Goal: Task Accomplishment & Management: Use online tool/utility

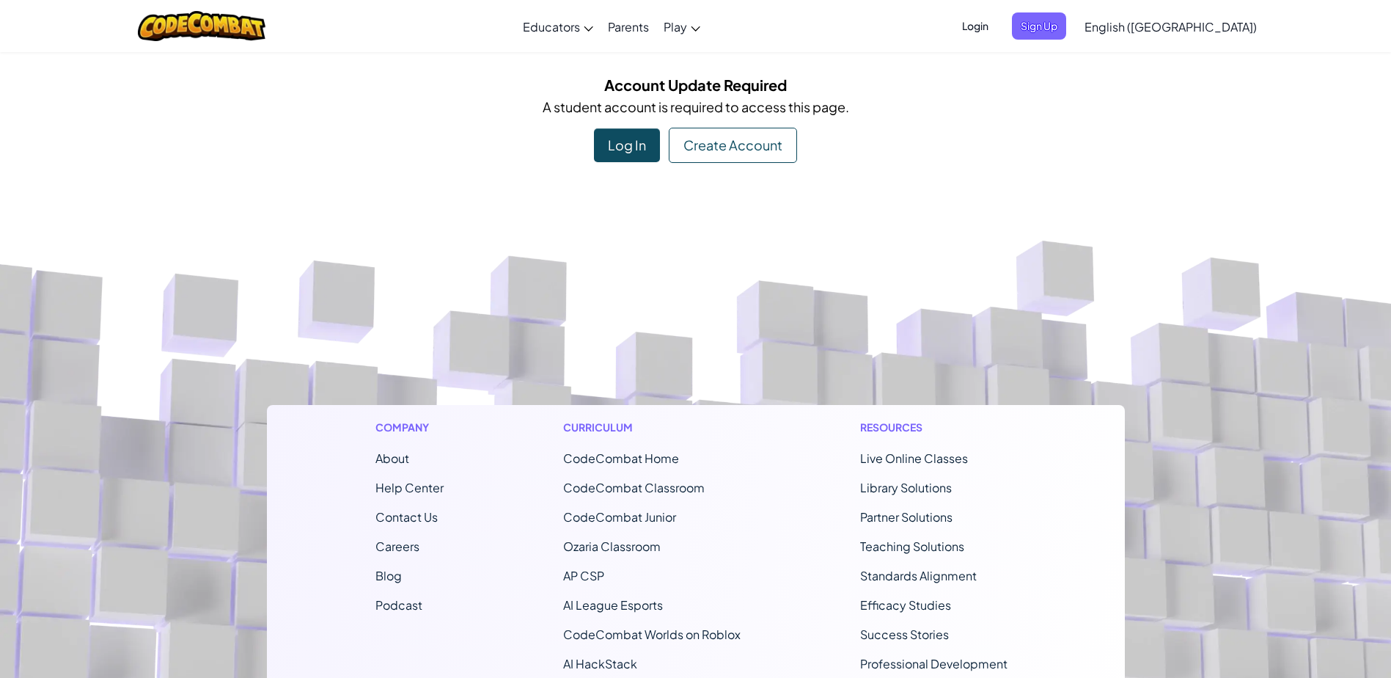
click at [618, 142] on div "Log In" at bounding box center [627, 145] width 66 height 34
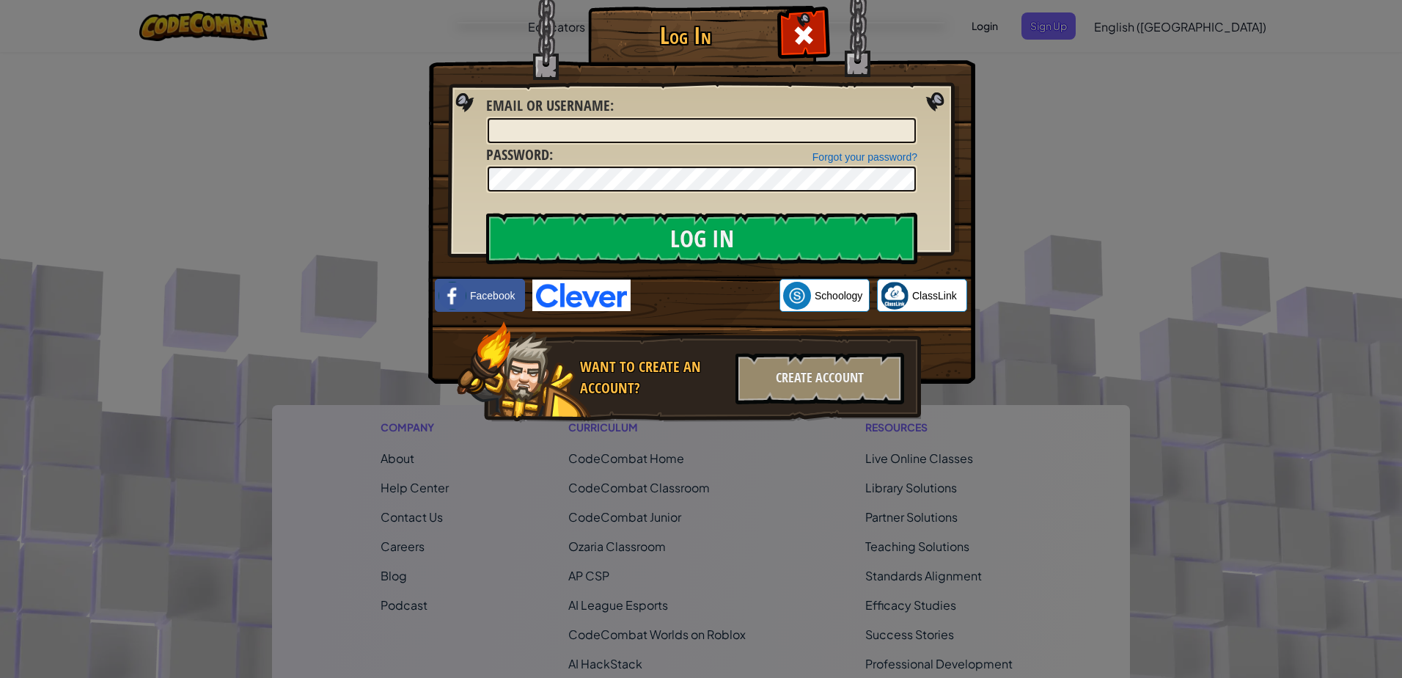
click at [590, 296] on img at bounding box center [581, 295] width 98 height 32
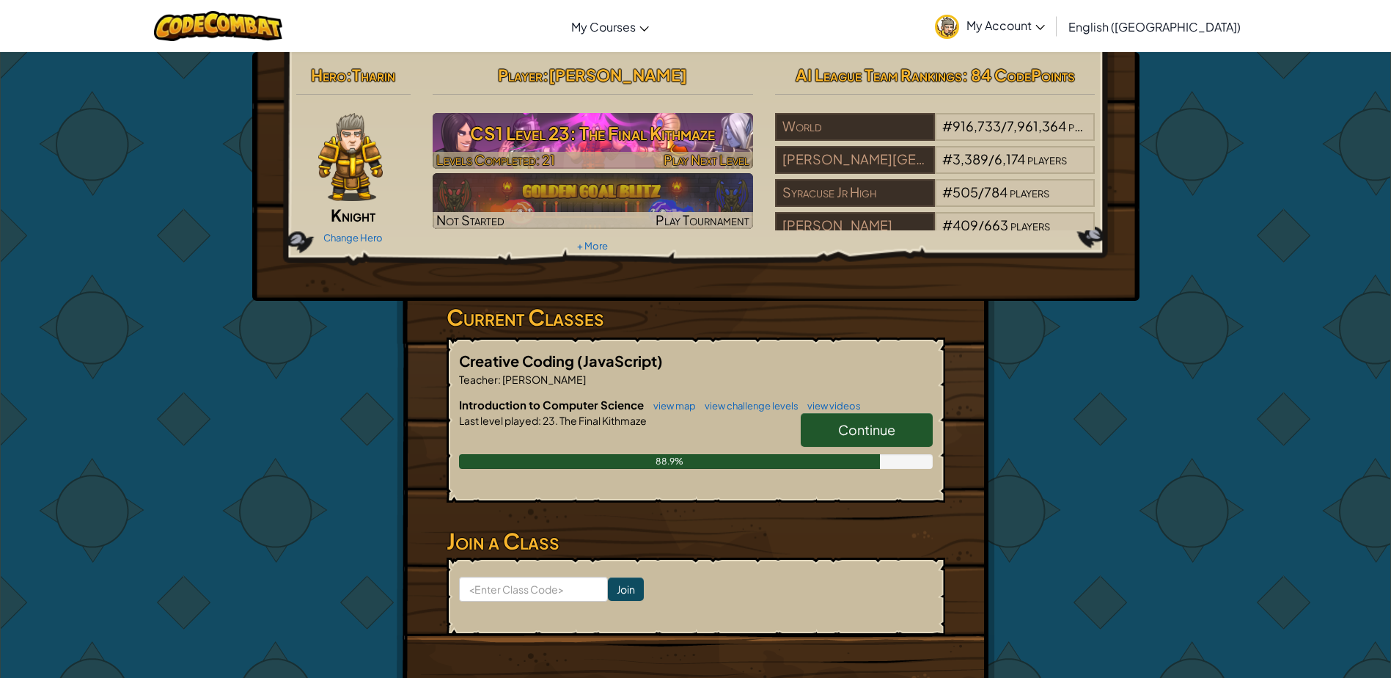
click at [653, 139] on h3 "CS1 Level 23: The Final Kithmaze" at bounding box center [593, 133] width 321 height 33
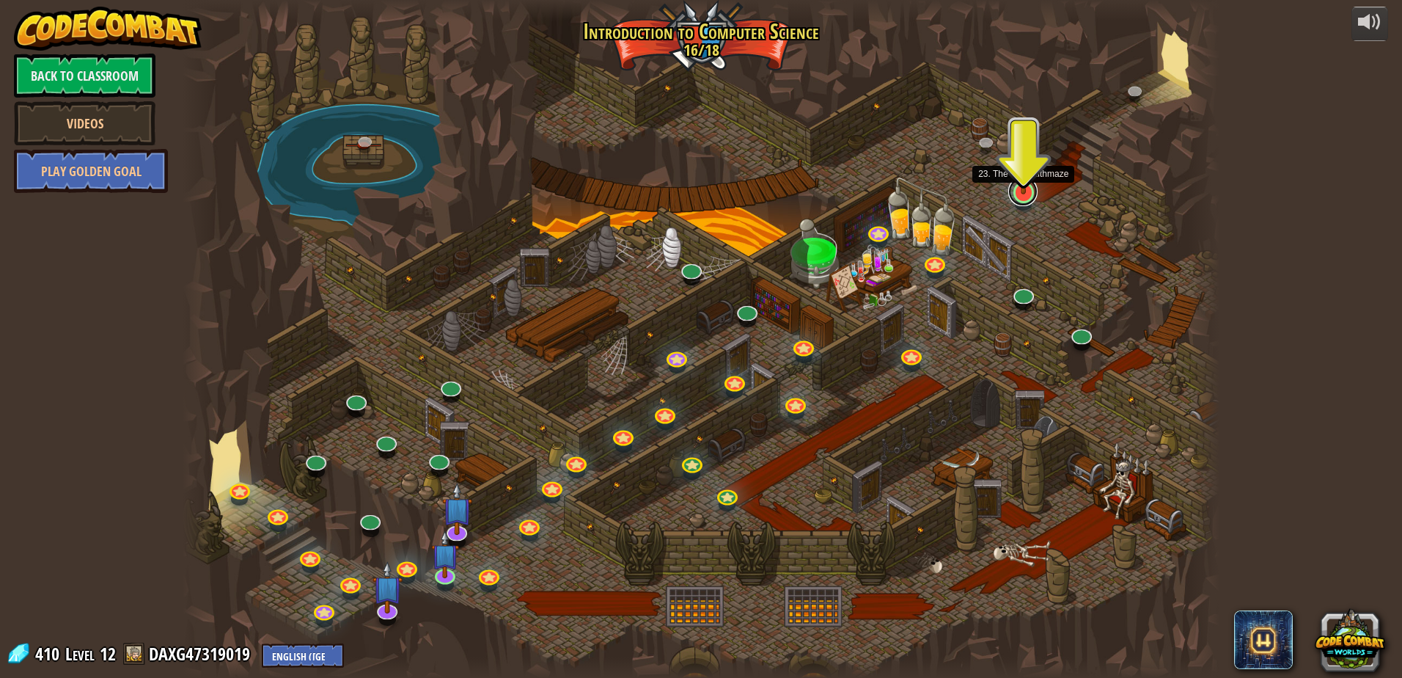
click at [1025, 201] on link at bounding box center [1022, 191] width 29 height 29
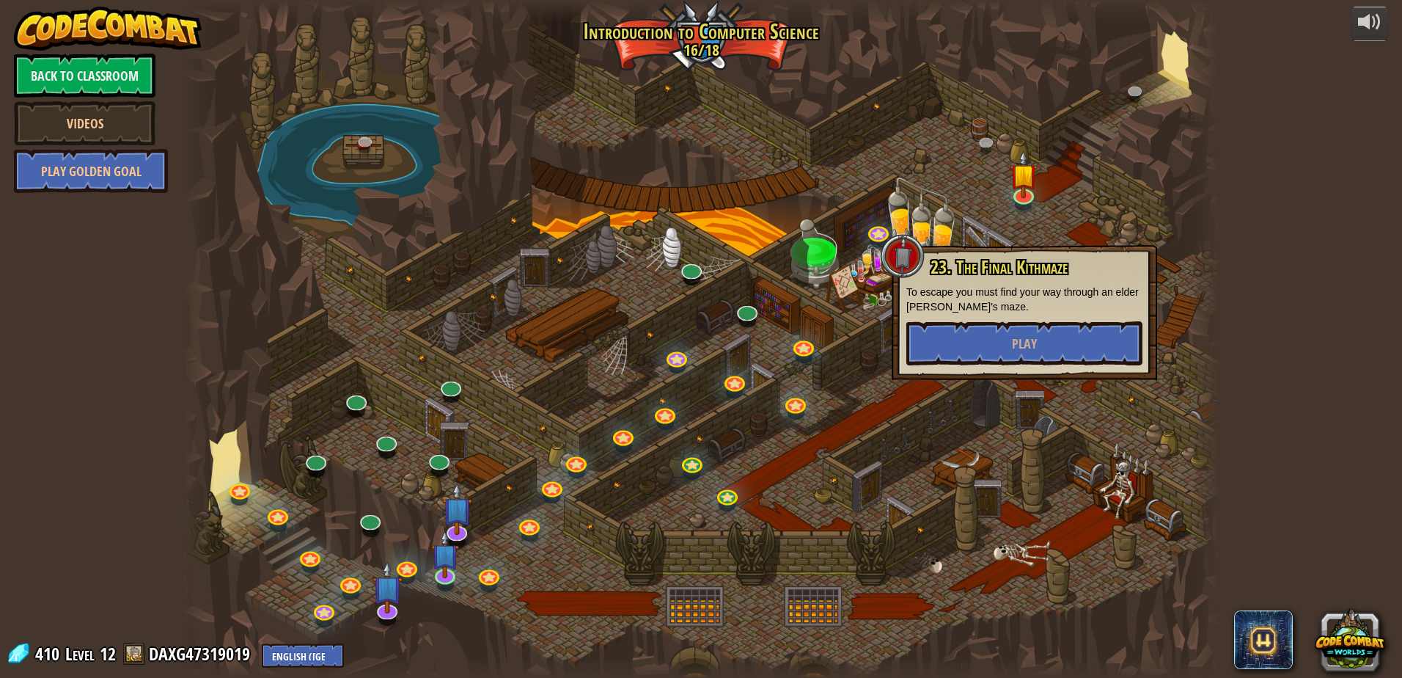
click at [941, 201] on div at bounding box center [701, 339] width 1037 height 678
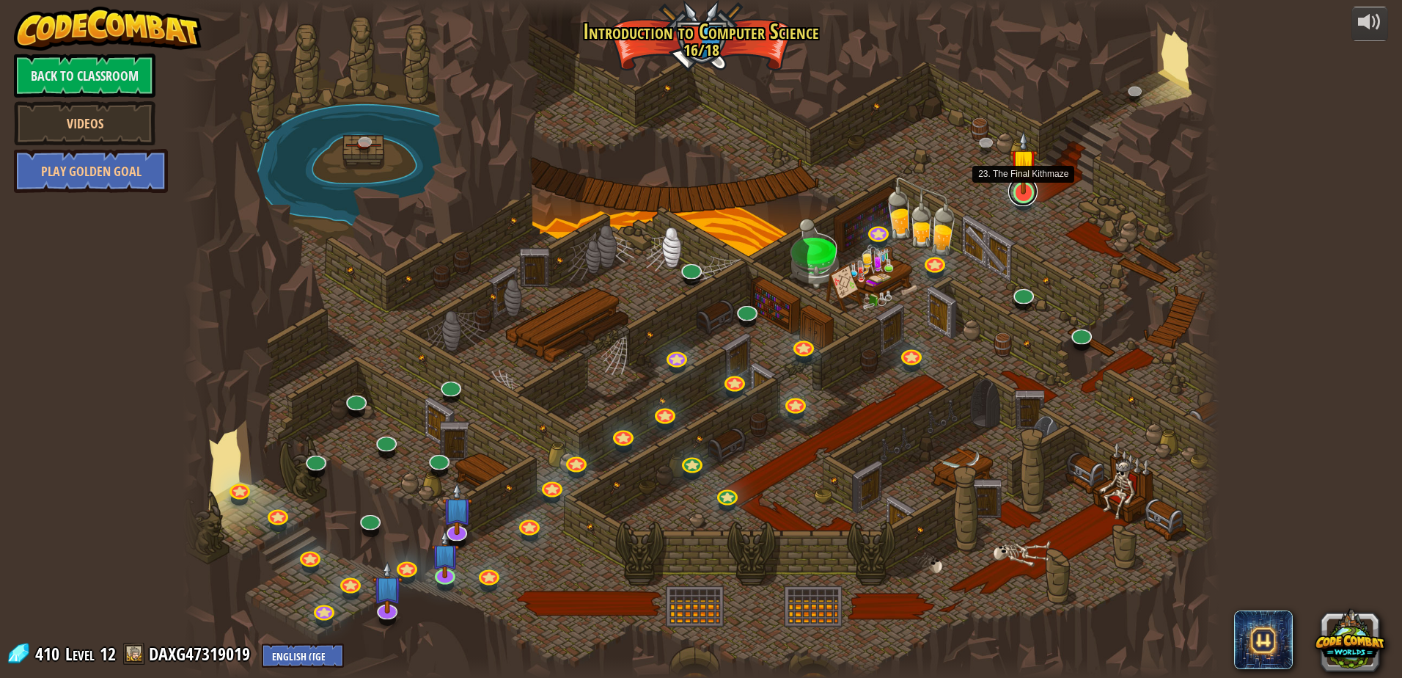
click at [1019, 200] on link at bounding box center [1022, 191] width 29 height 29
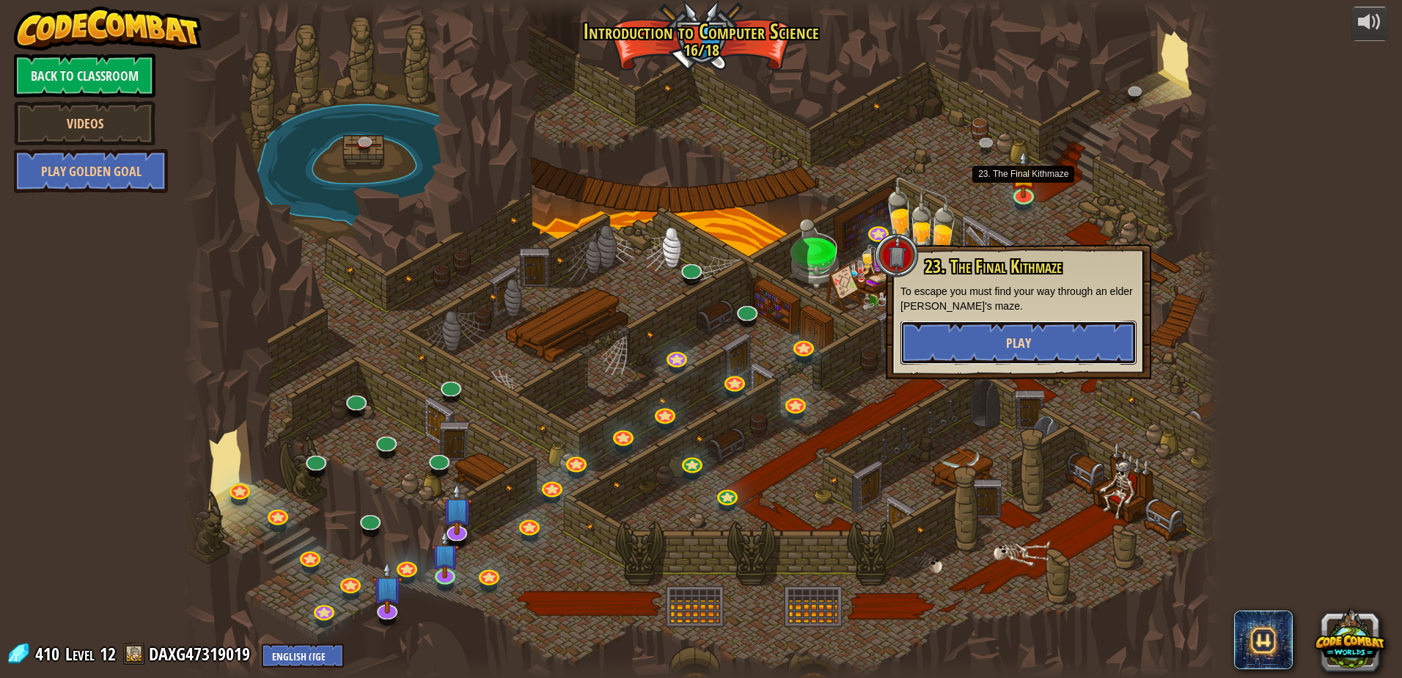
click at [992, 340] on button "Play" at bounding box center [1019, 343] width 236 height 44
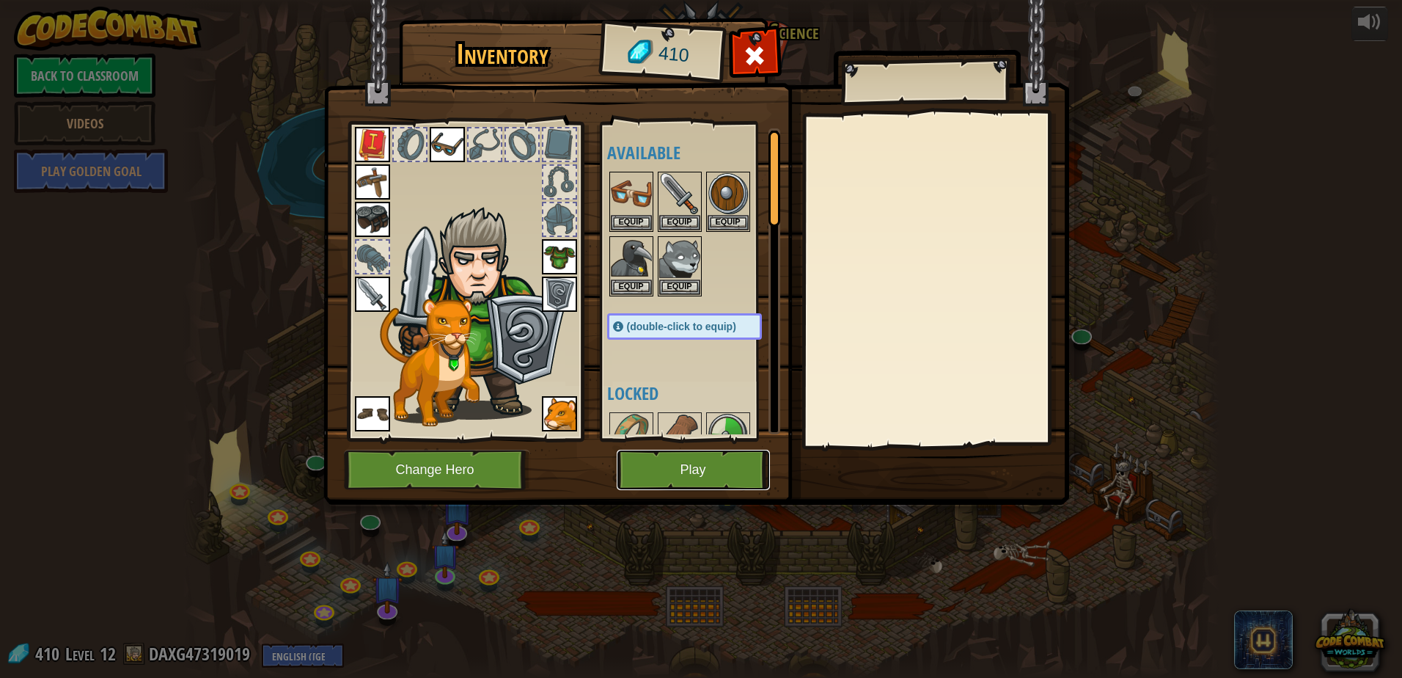
click at [670, 455] on button "Play" at bounding box center [693, 470] width 153 height 40
